Goal: Information Seeking & Learning: Learn about a topic

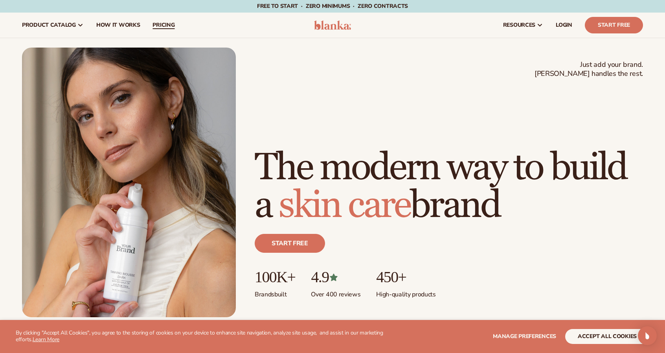
click at [156, 26] on span "pricing" at bounding box center [164, 25] width 22 height 6
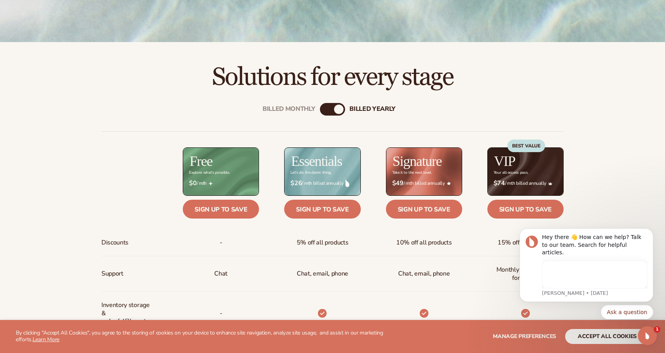
click at [335, 107] on div "billed Yearly" at bounding box center [338, 109] width 9 height 9
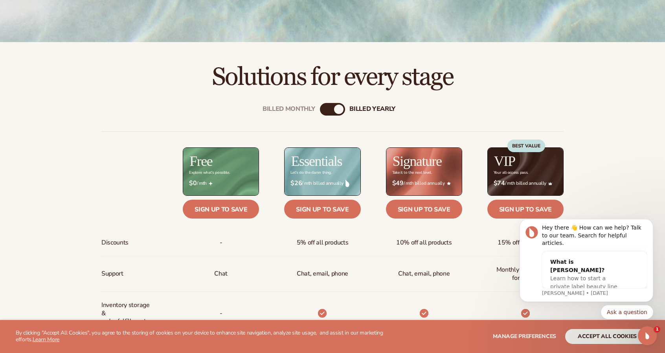
click at [335, 108] on div "billed Yearly" at bounding box center [338, 109] width 9 height 9
click at [341, 108] on div "billed Yearly" at bounding box center [338, 109] width 9 height 9
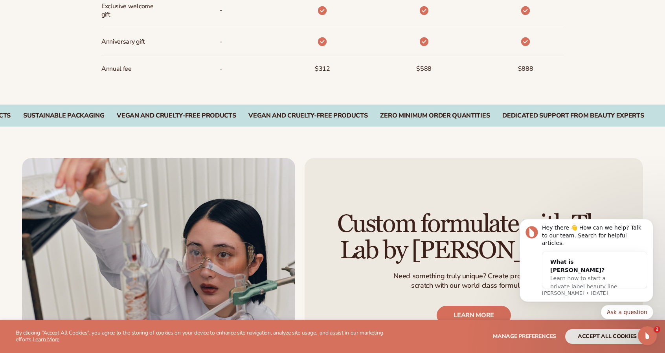
scroll to position [904, 0]
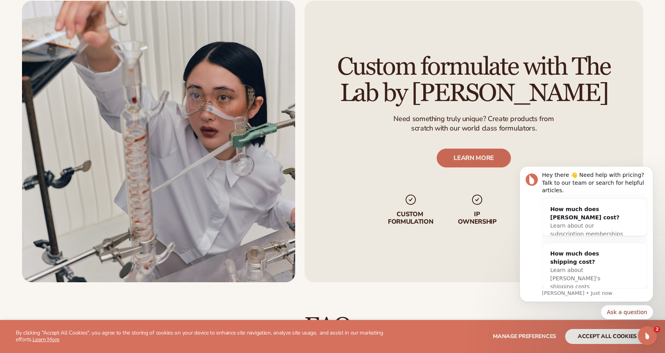
click at [490, 156] on link "LEARN MORE" at bounding box center [474, 158] width 74 height 19
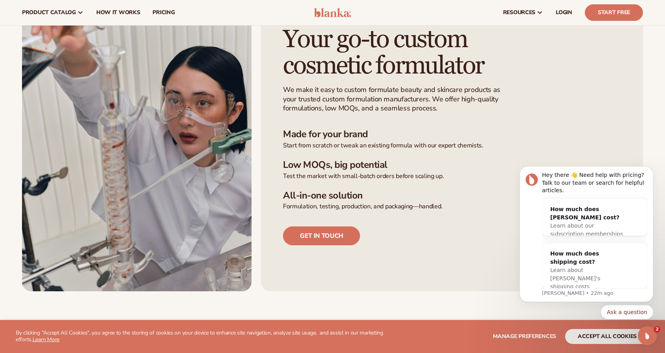
scroll to position [77, 0]
